Goal: Check status: Check status

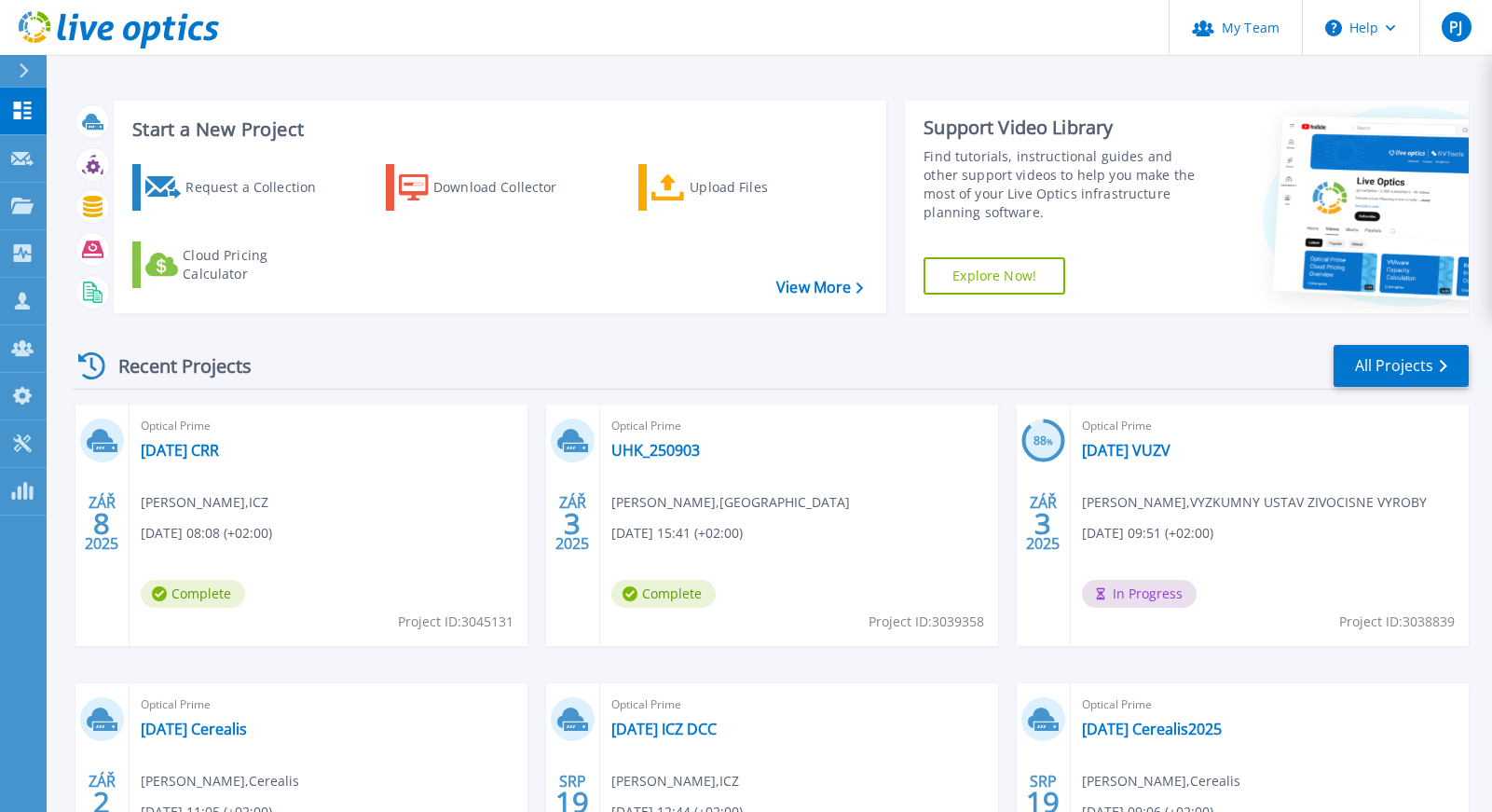
click at [643, 425] on span "Optical Prime" at bounding box center [799, 426] width 376 height 21
click at [643, 445] on link "UHK_250903" at bounding box center [656, 450] width 88 height 19
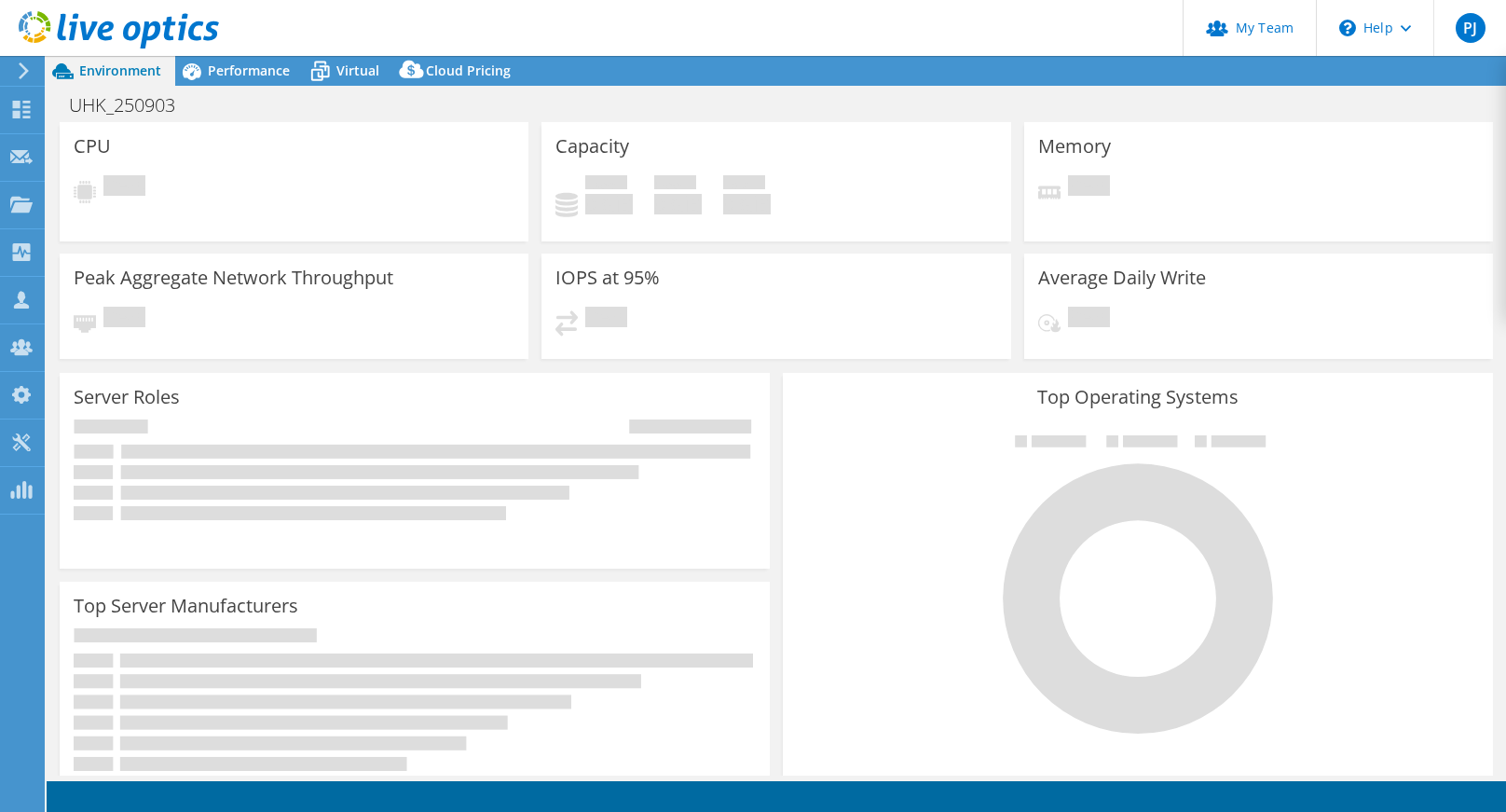
select select "EULondon"
select select "EUR"
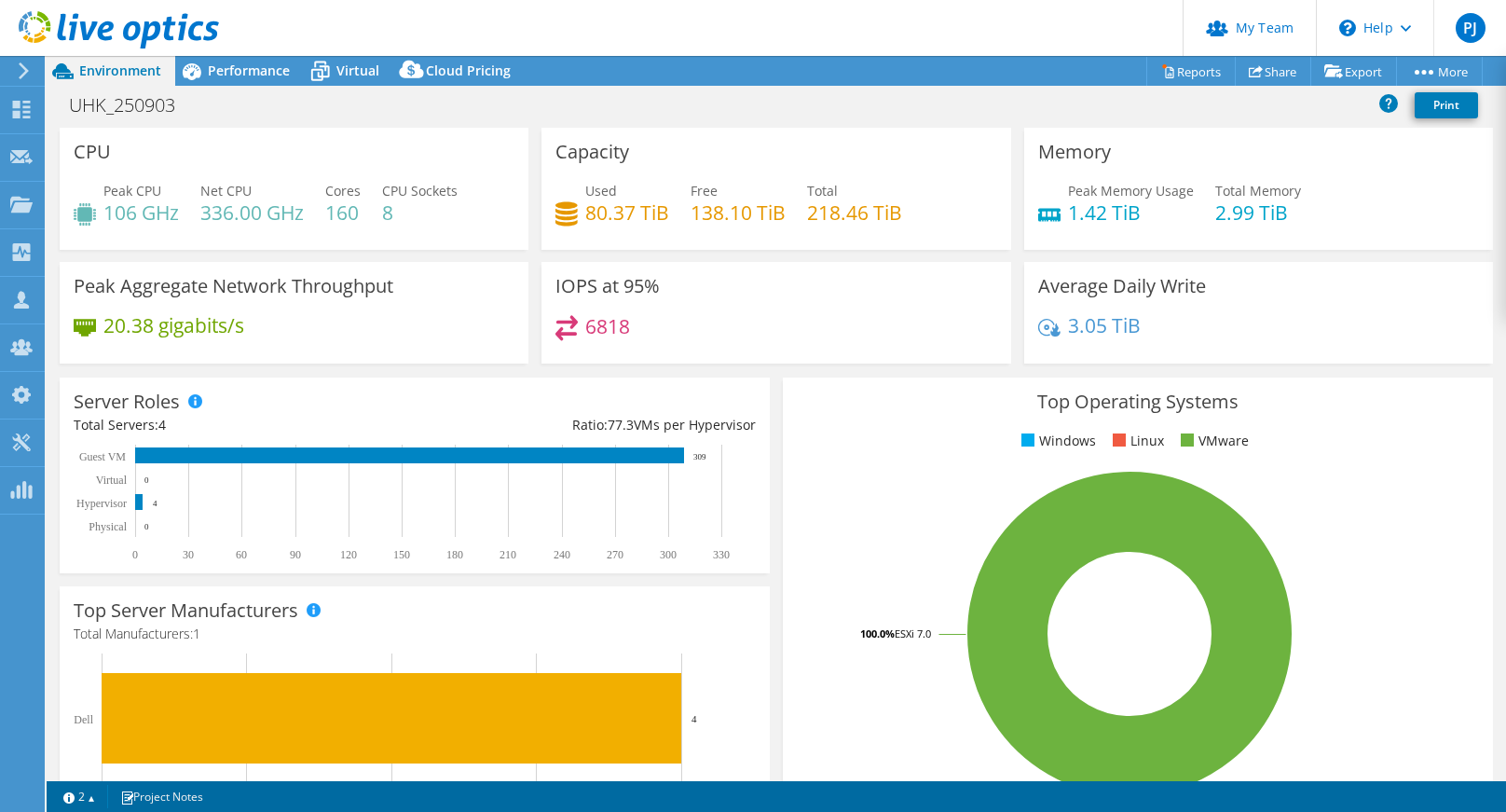
click at [237, 88] on div "UHK_250903 Print" at bounding box center [777, 104] width 1460 height 35
click at [237, 74] on span "Performance" at bounding box center [248, 70] width 82 height 18
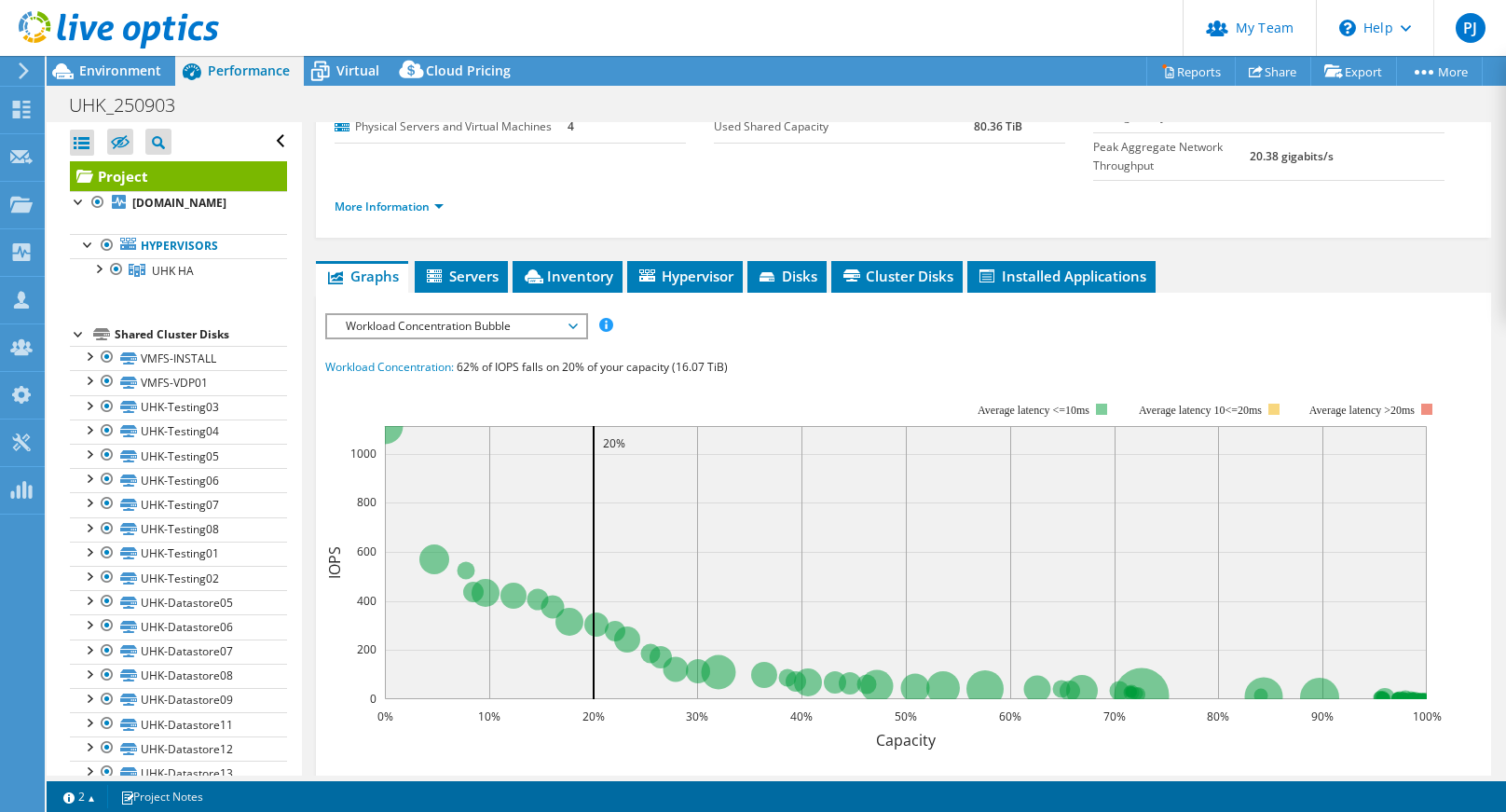
scroll to position [279, 0]
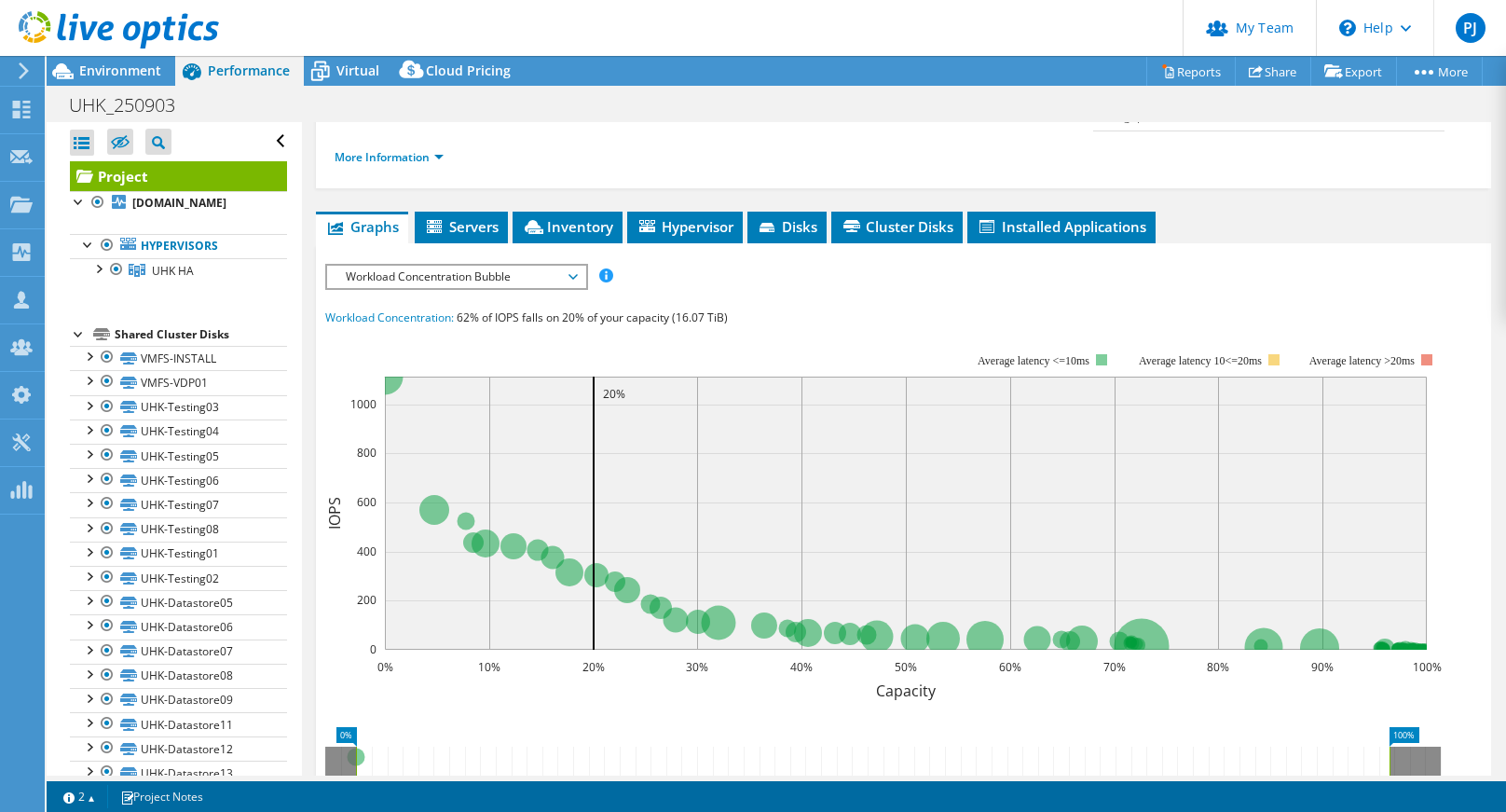
click at [580, 273] on span "Workload Concentration Bubble" at bounding box center [457, 277] width 258 height 23
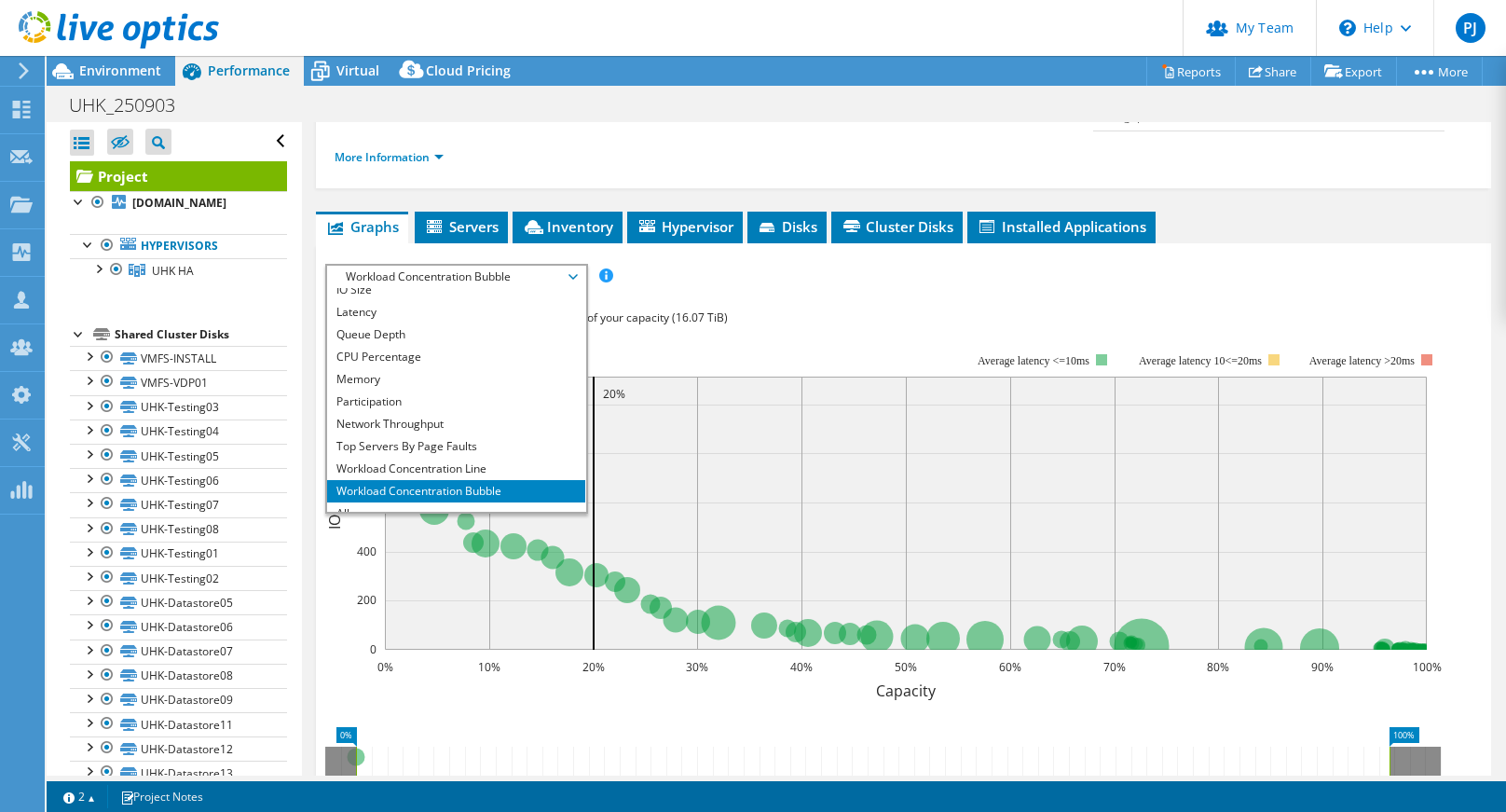
scroll to position [67, 0]
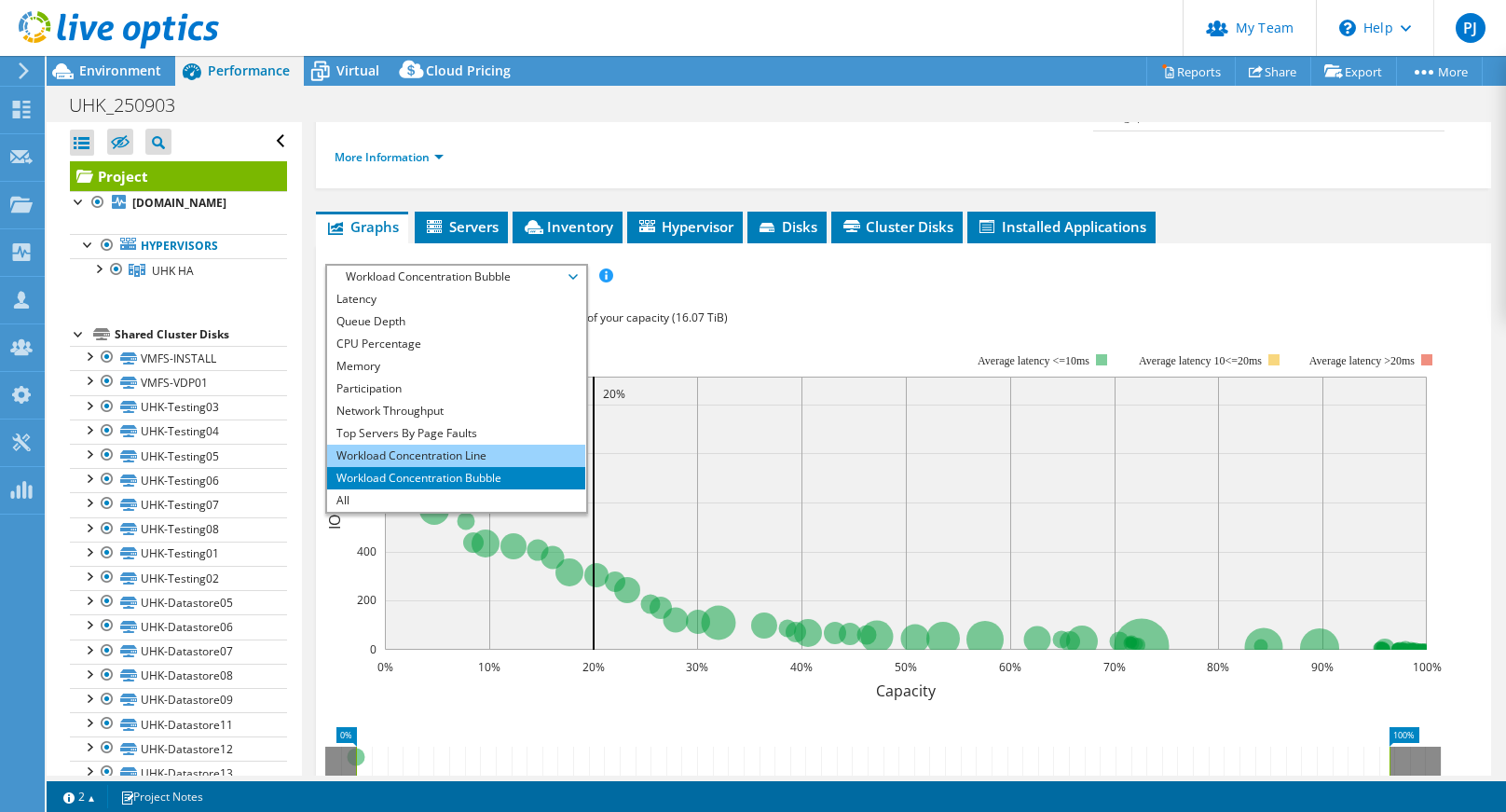
click at [448, 455] on li "Workload Concentration Line" at bounding box center [457, 455] width 258 height 23
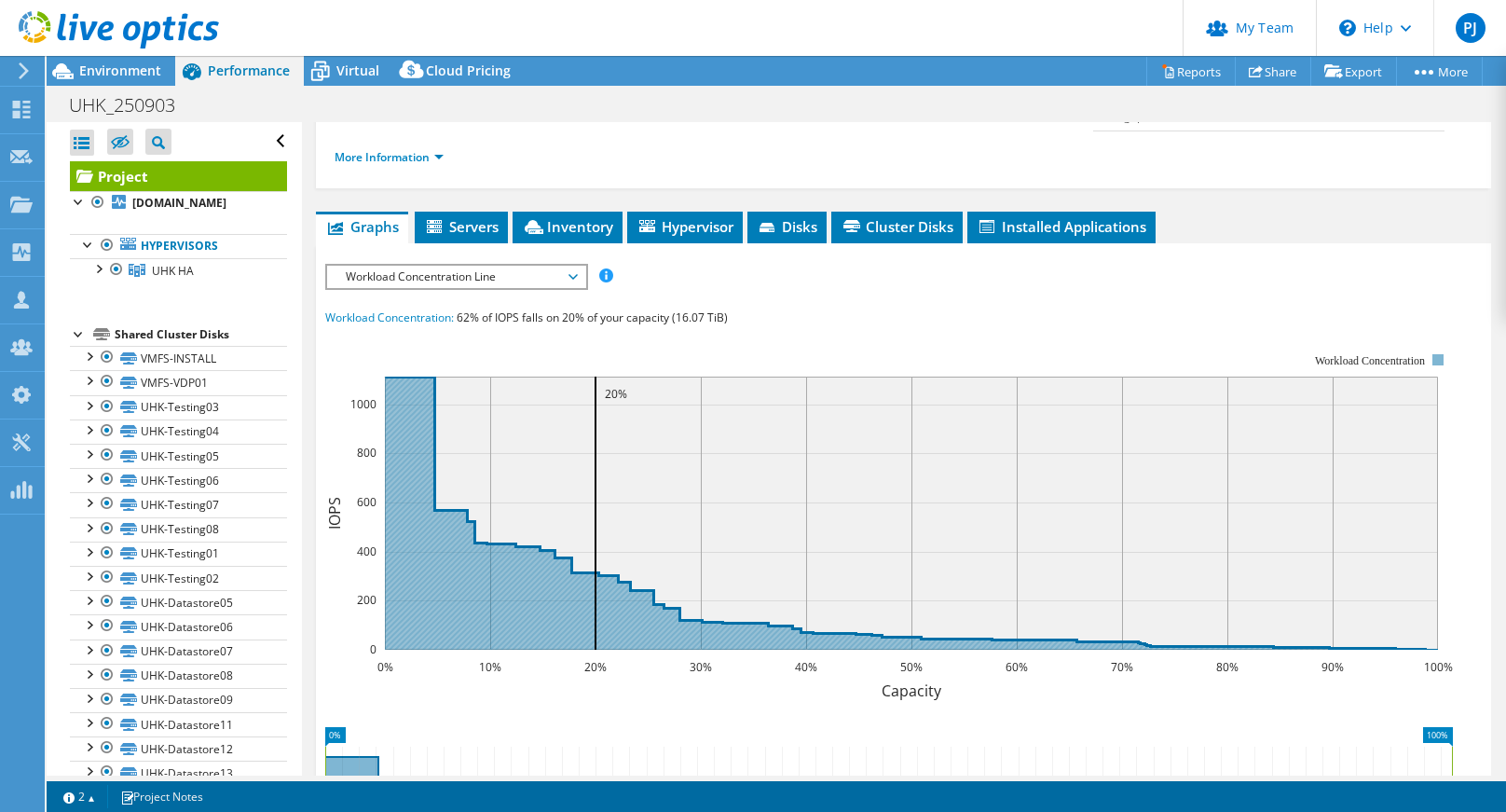
click at [680, 620] on icon at bounding box center [911, 513] width 1053 height 273
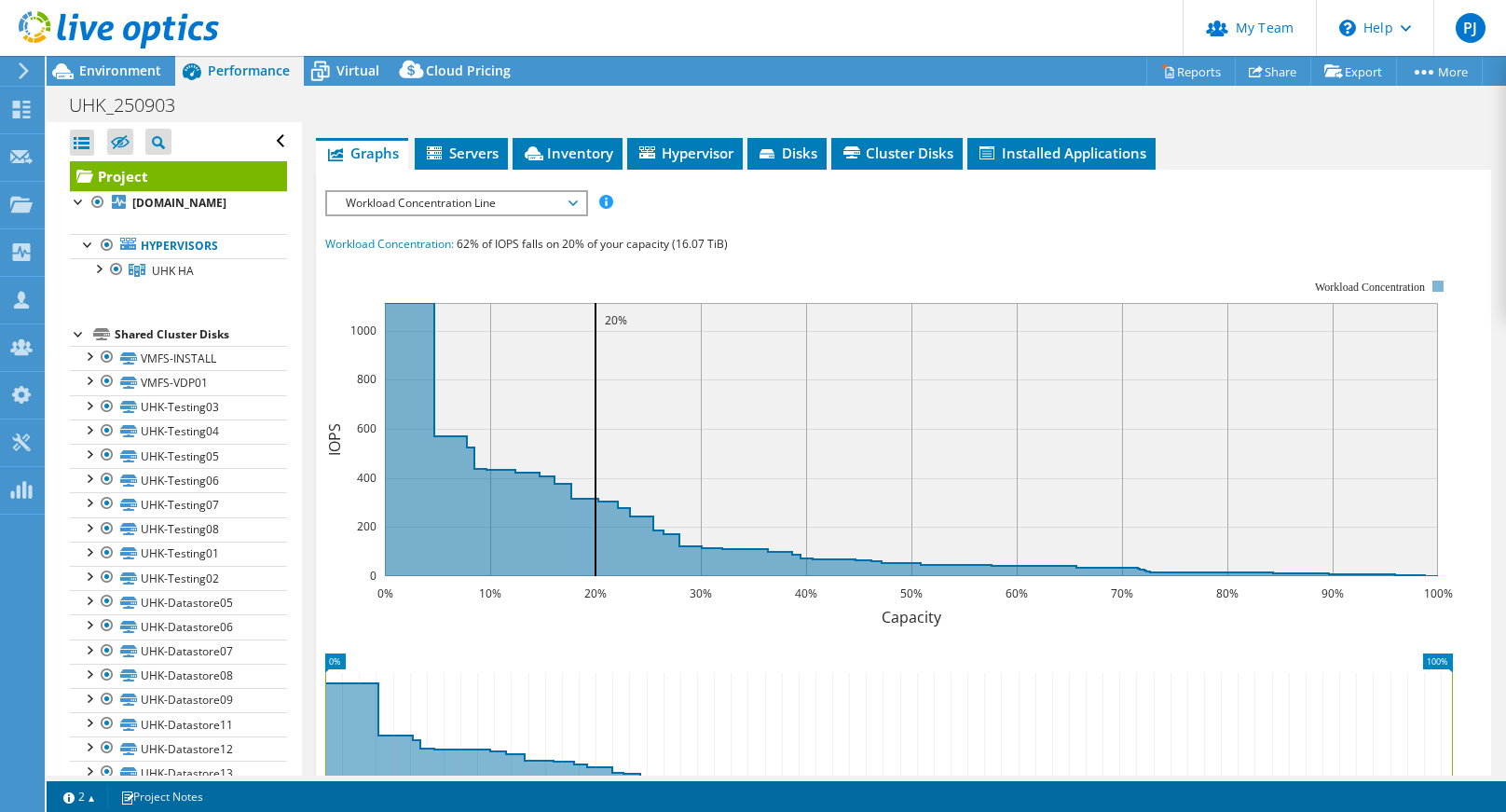
scroll to position [373, 0]
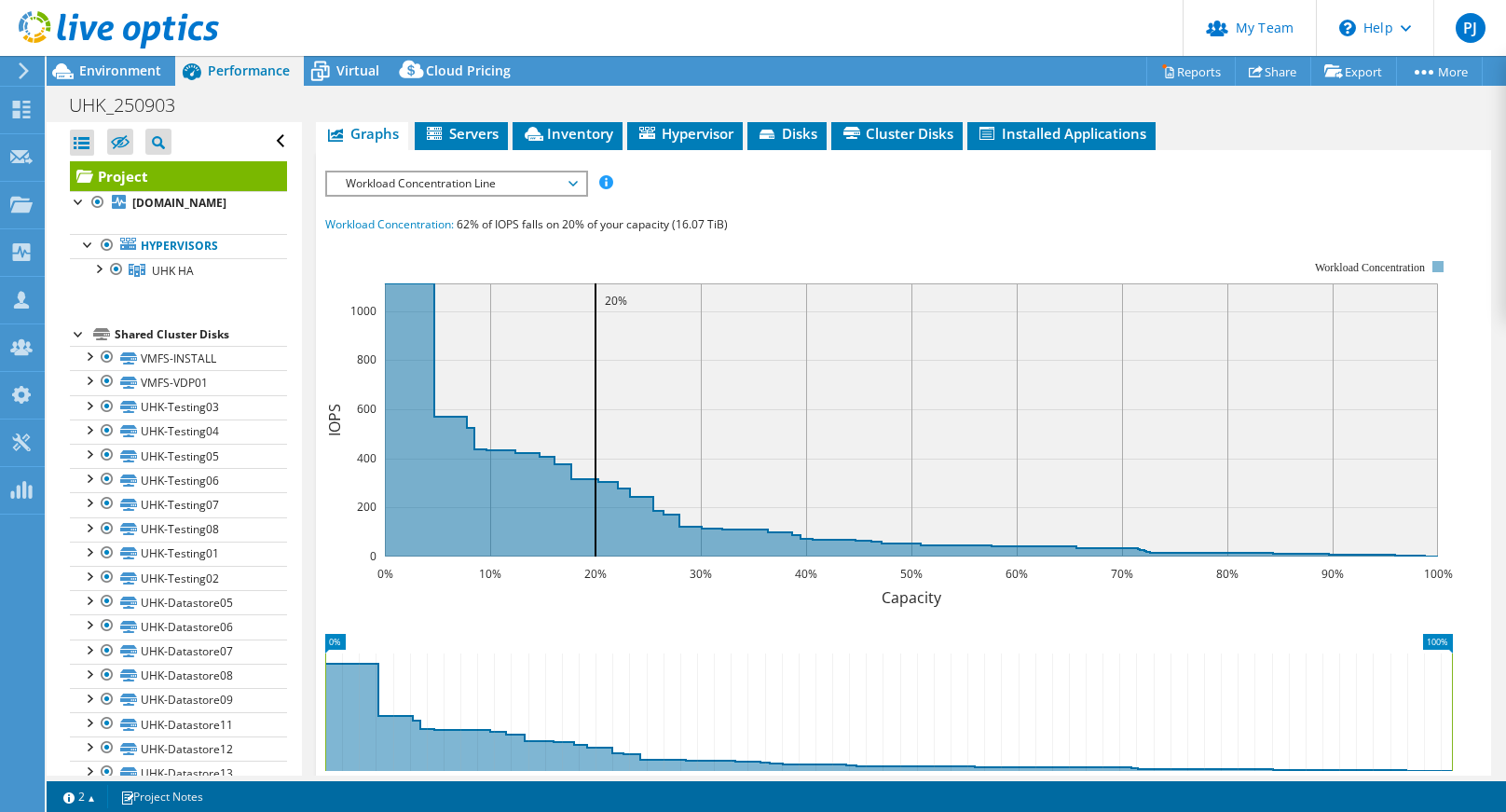
click at [416, 224] on span "Workload Concentration:" at bounding box center [390, 224] width 129 height 16
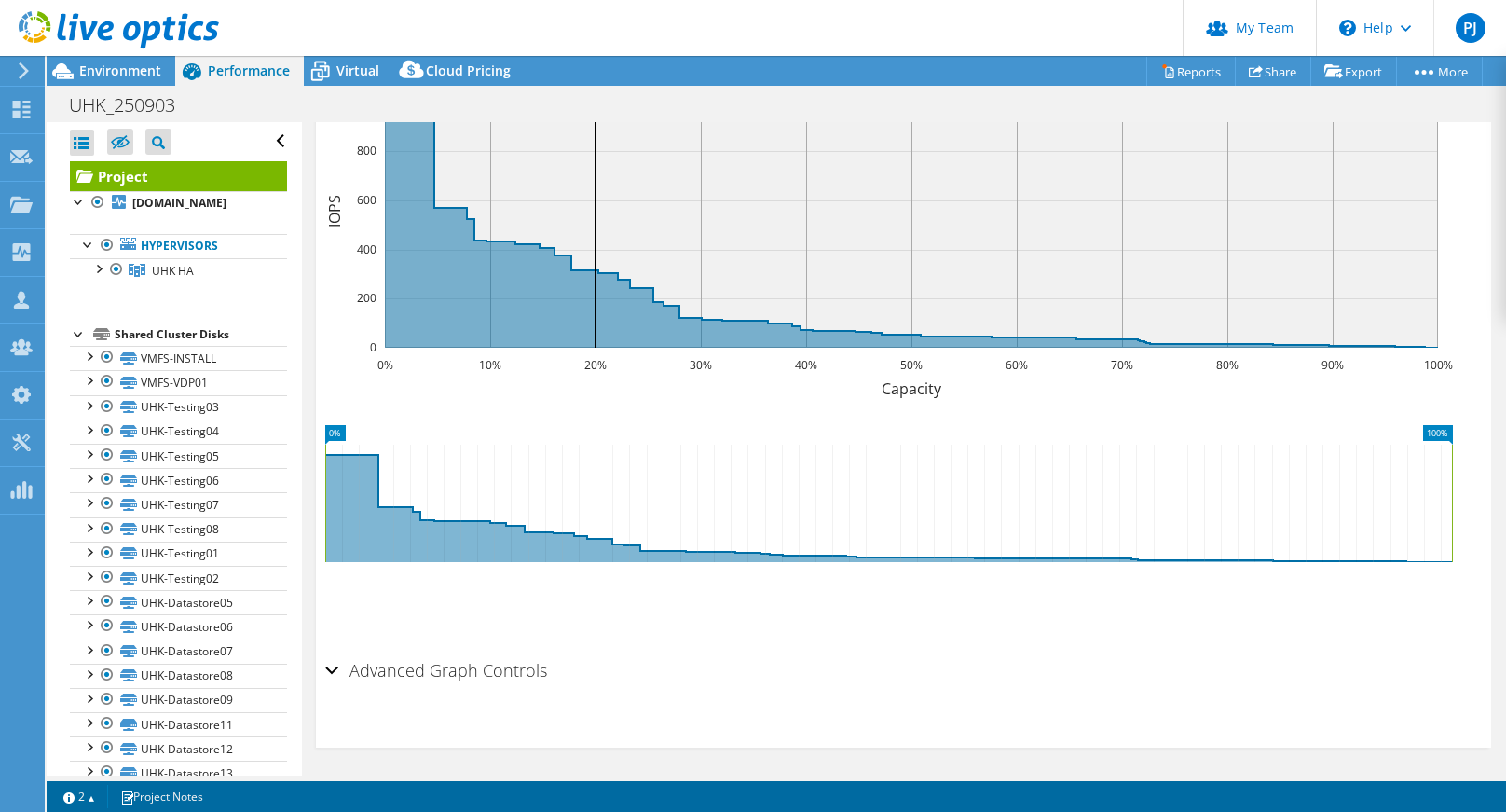
scroll to position [586, 0]
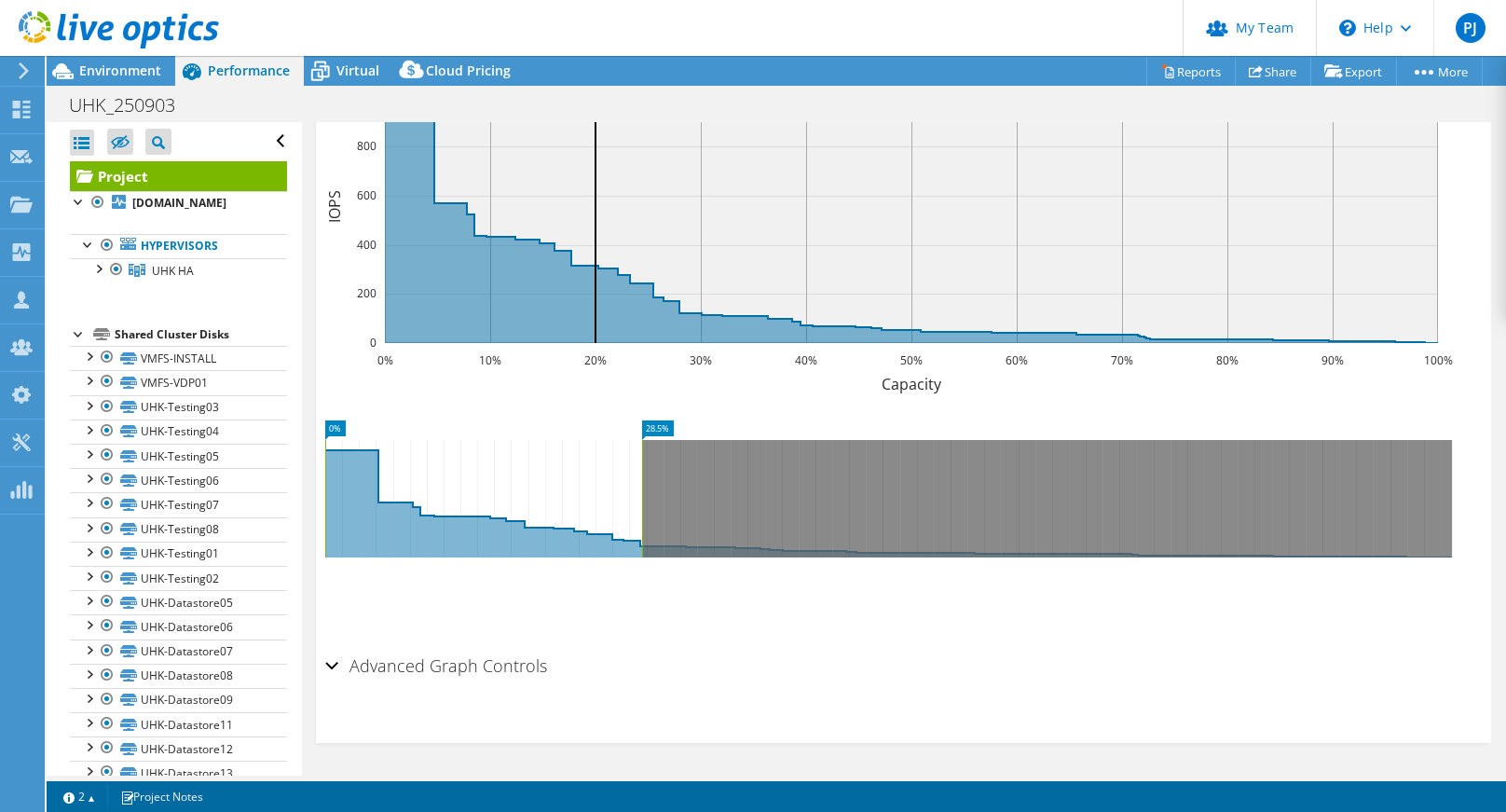
drag, startPoint x: 1455, startPoint y: 506, endPoint x: 645, endPoint y: 470, distance: 810.8
click at [645, 470] on rect at bounding box center [642, 498] width 8 height 118
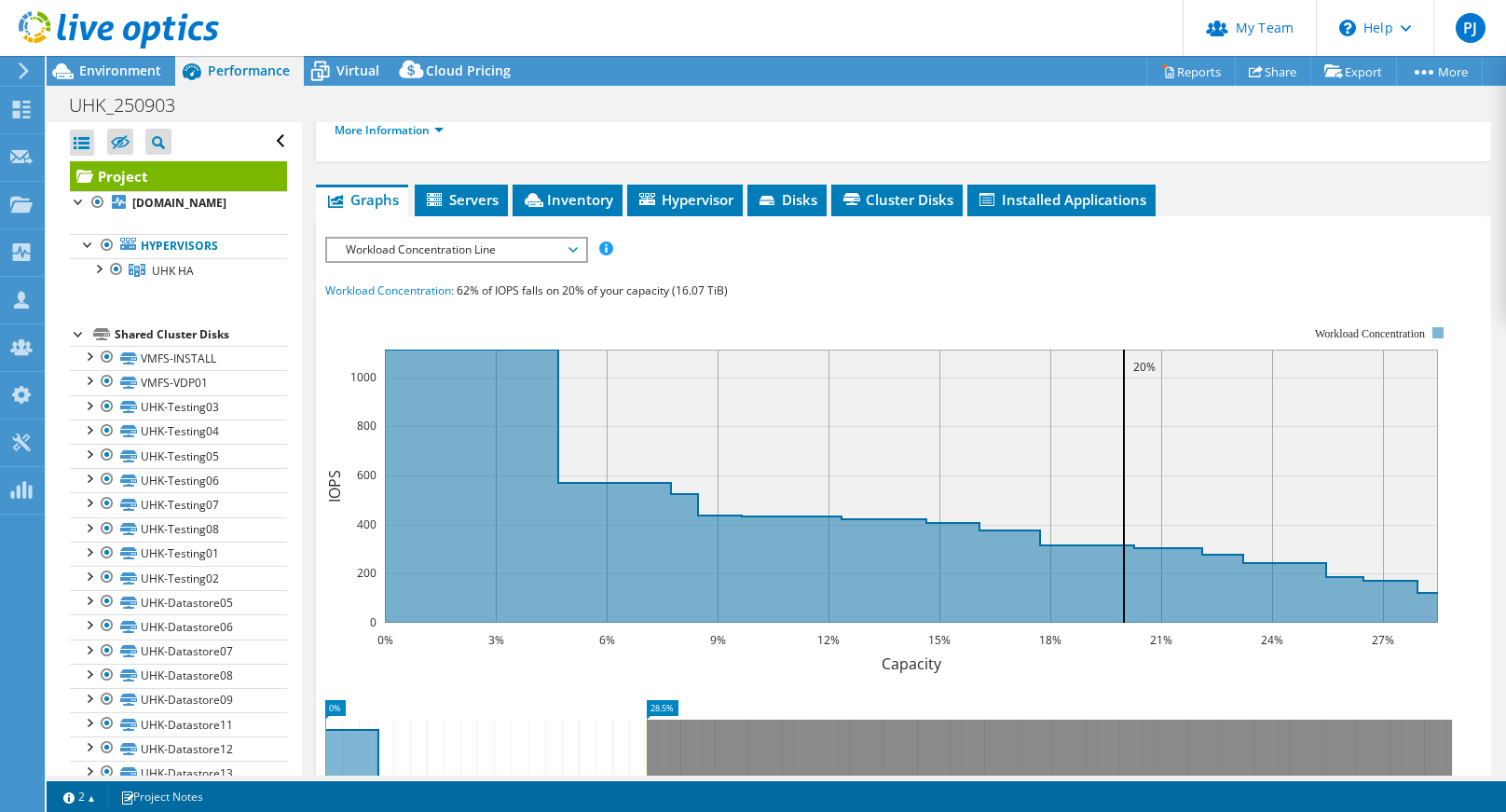
scroll to position [400, 0]
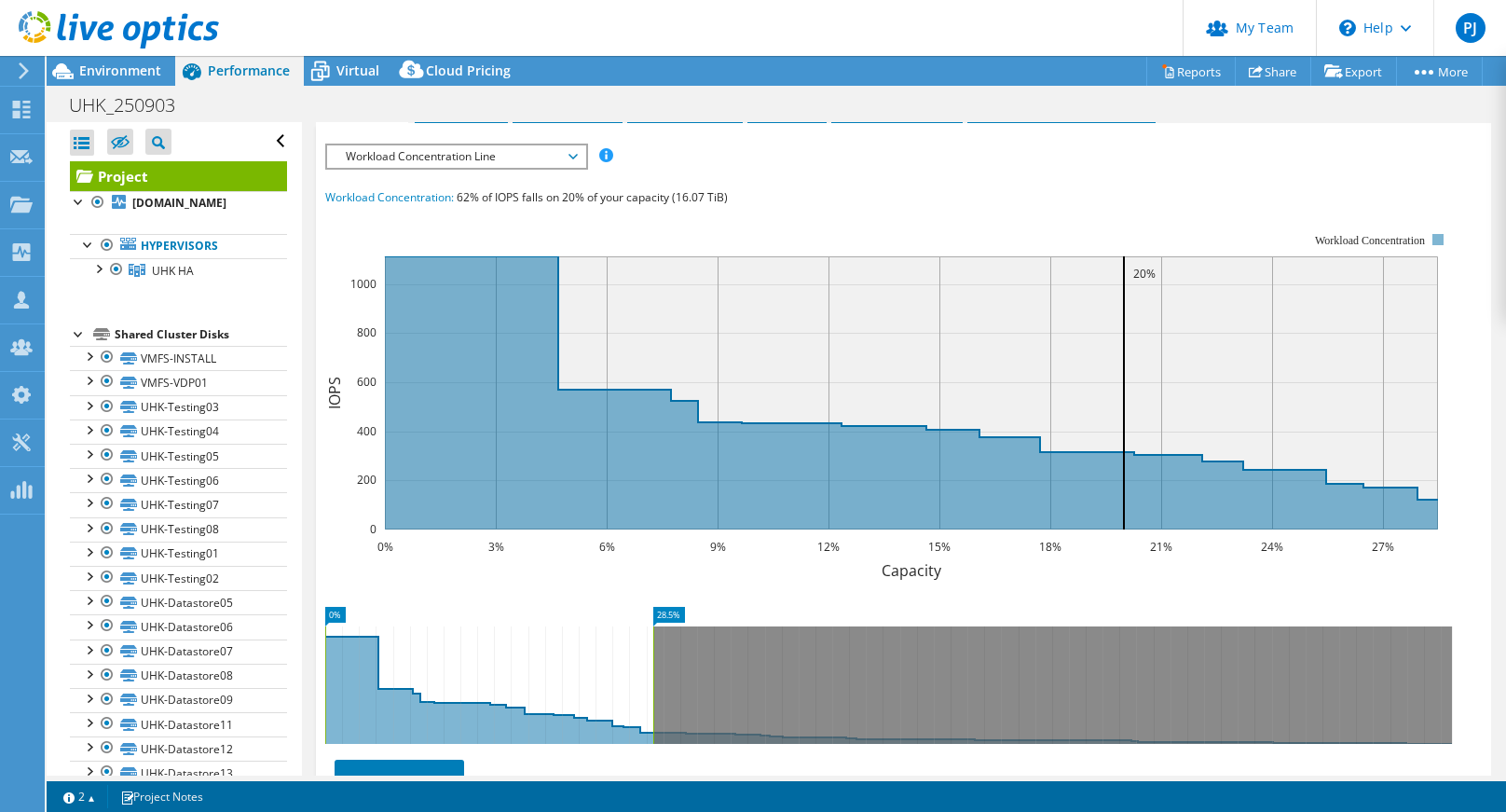
click at [652, 635] on rect at bounding box center [653, 684] width 8 height 118
drag, startPoint x: 649, startPoint y: 635, endPoint x: 667, endPoint y: 635, distance: 18.0
click at [667, 635] on rect at bounding box center [665, 684] width 8 height 118
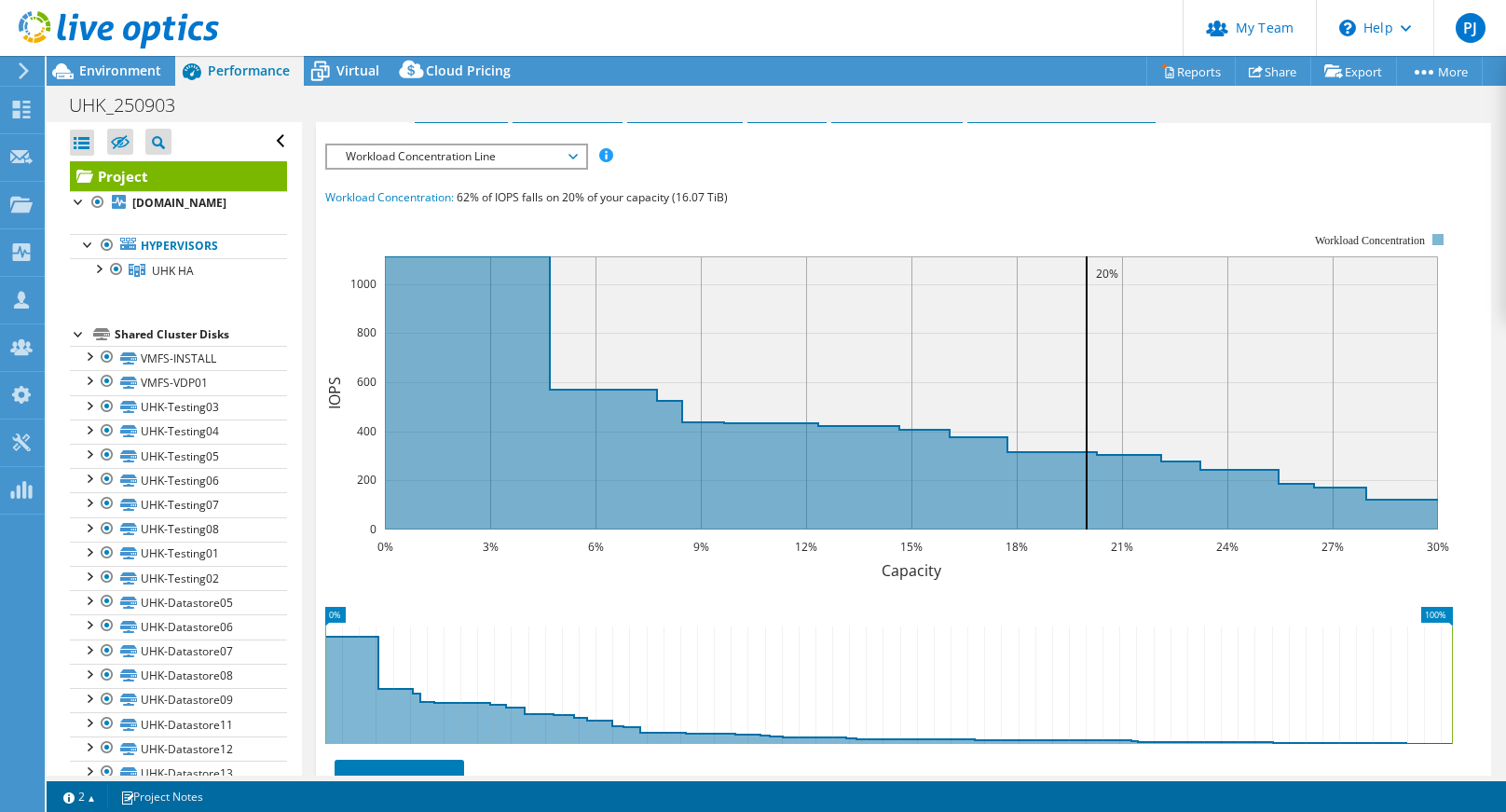
drag, startPoint x: 665, startPoint y: 670, endPoint x: 1547, endPoint y: 661, distance: 882.0
click at [1505, 661] on html "PJ Partner Team Admin [PERSON_NAME] [PERSON_NAME][EMAIL_ADDRESS][PERSON_NAME][D…" at bounding box center [753, 406] width 1506 height 812
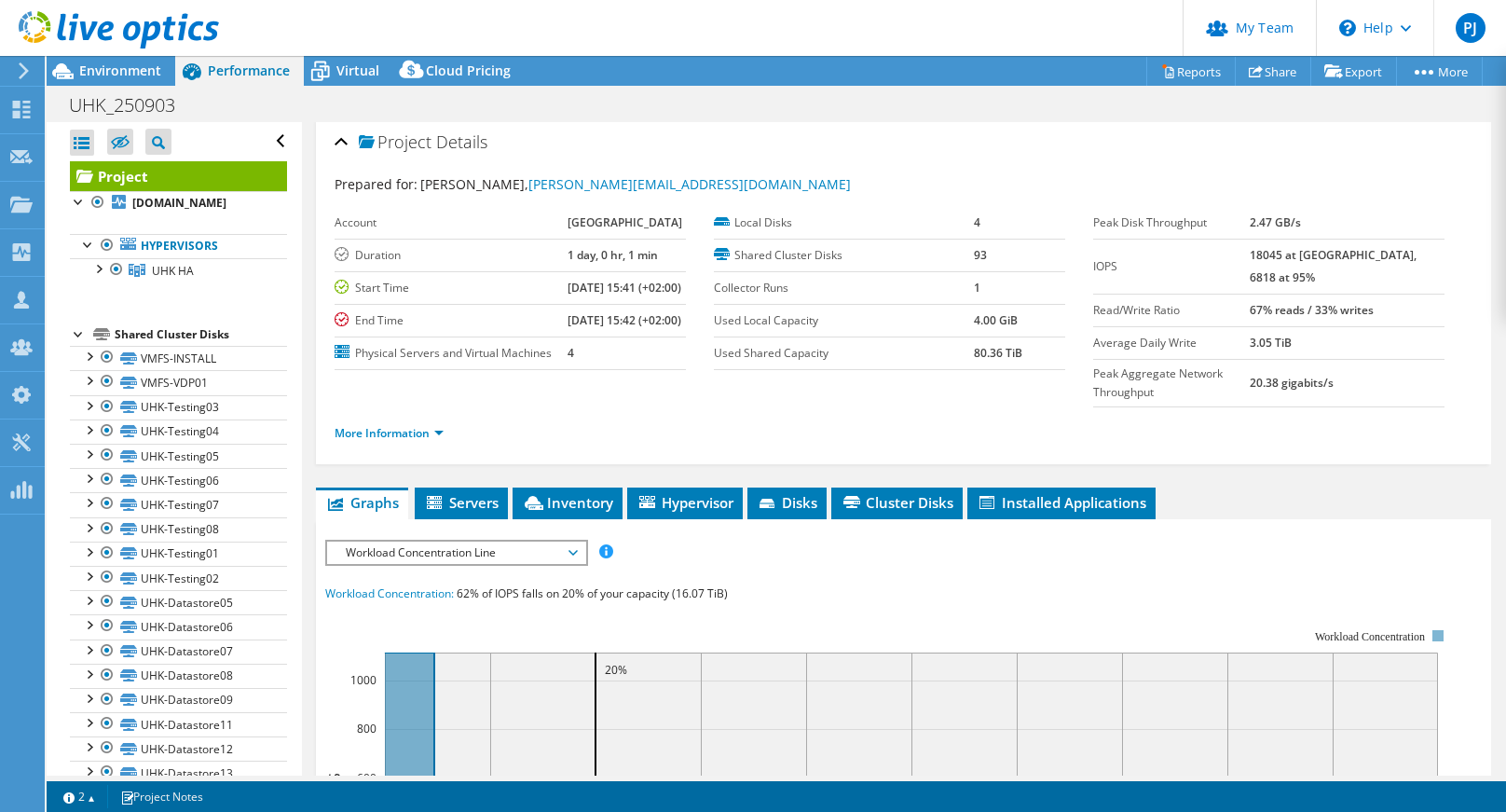
scroll to position [0, 0]
